Goal: Navigation & Orientation: Find specific page/section

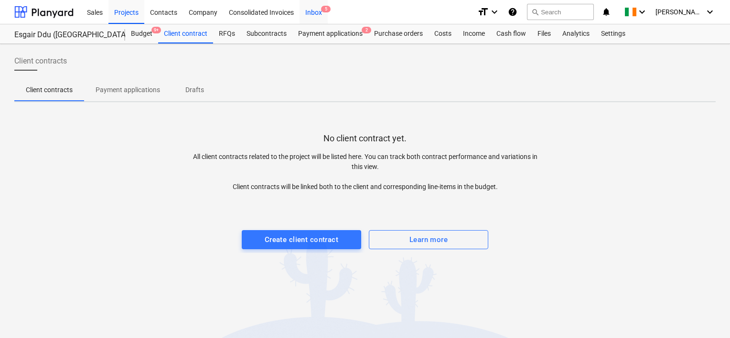
click at [314, 13] on div "Inbox 5" at bounding box center [313, 12] width 28 height 24
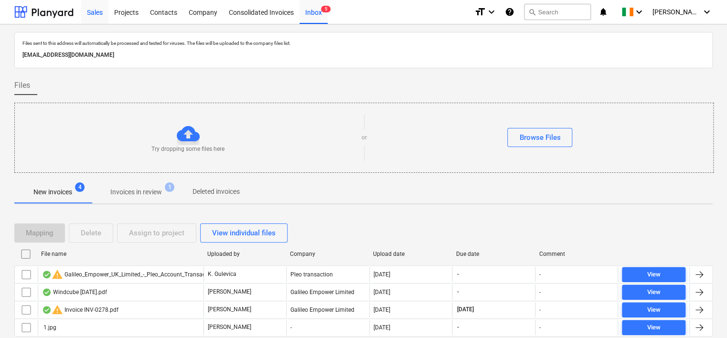
click at [91, 13] on div "Sales" at bounding box center [94, 12] width 27 height 24
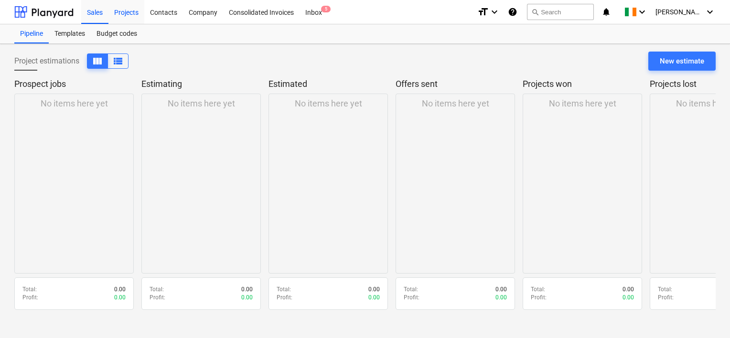
click at [138, 17] on div "Projects" at bounding box center [126, 12] width 36 height 24
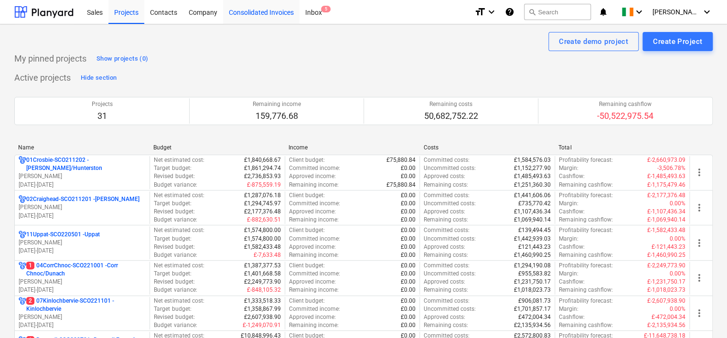
click at [240, 14] on div "Consolidated Invoices" at bounding box center [261, 12] width 76 height 24
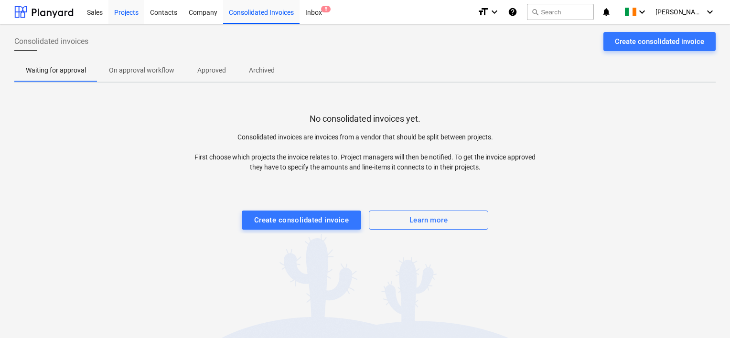
click at [128, 14] on div "Projects" at bounding box center [126, 12] width 36 height 24
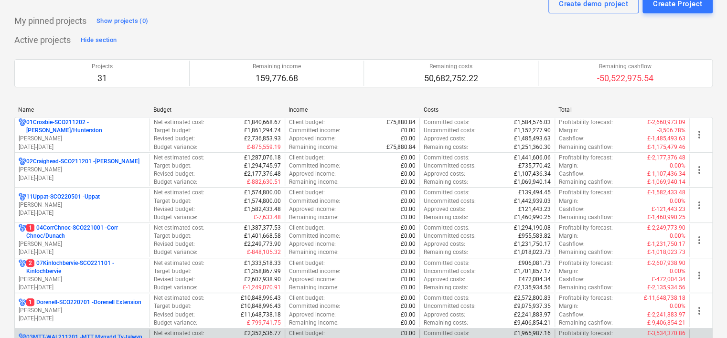
scroll to position [191, 0]
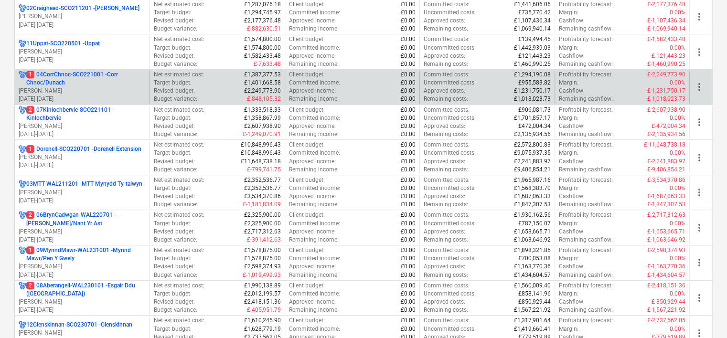
click at [100, 75] on p "1 04CorrChnoc-SCO221001 - Corr Chnoc/Dunach" at bounding box center [85, 79] width 119 height 16
